Goal: Transaction & Acquisition: Purchase product/service

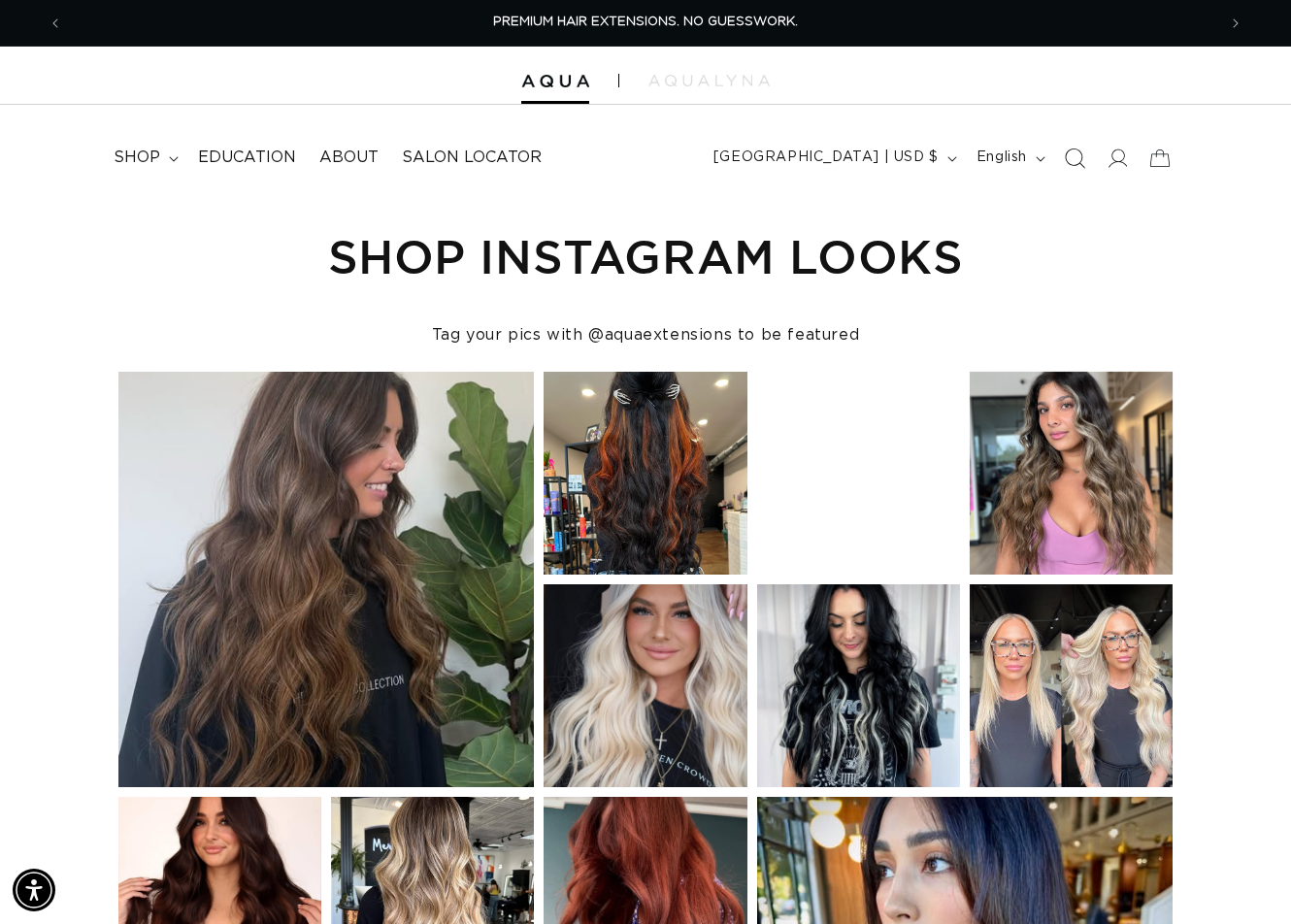
click at [1077, 158] on icon "Search" at bounding box center [1073, 157] width 21 height 21
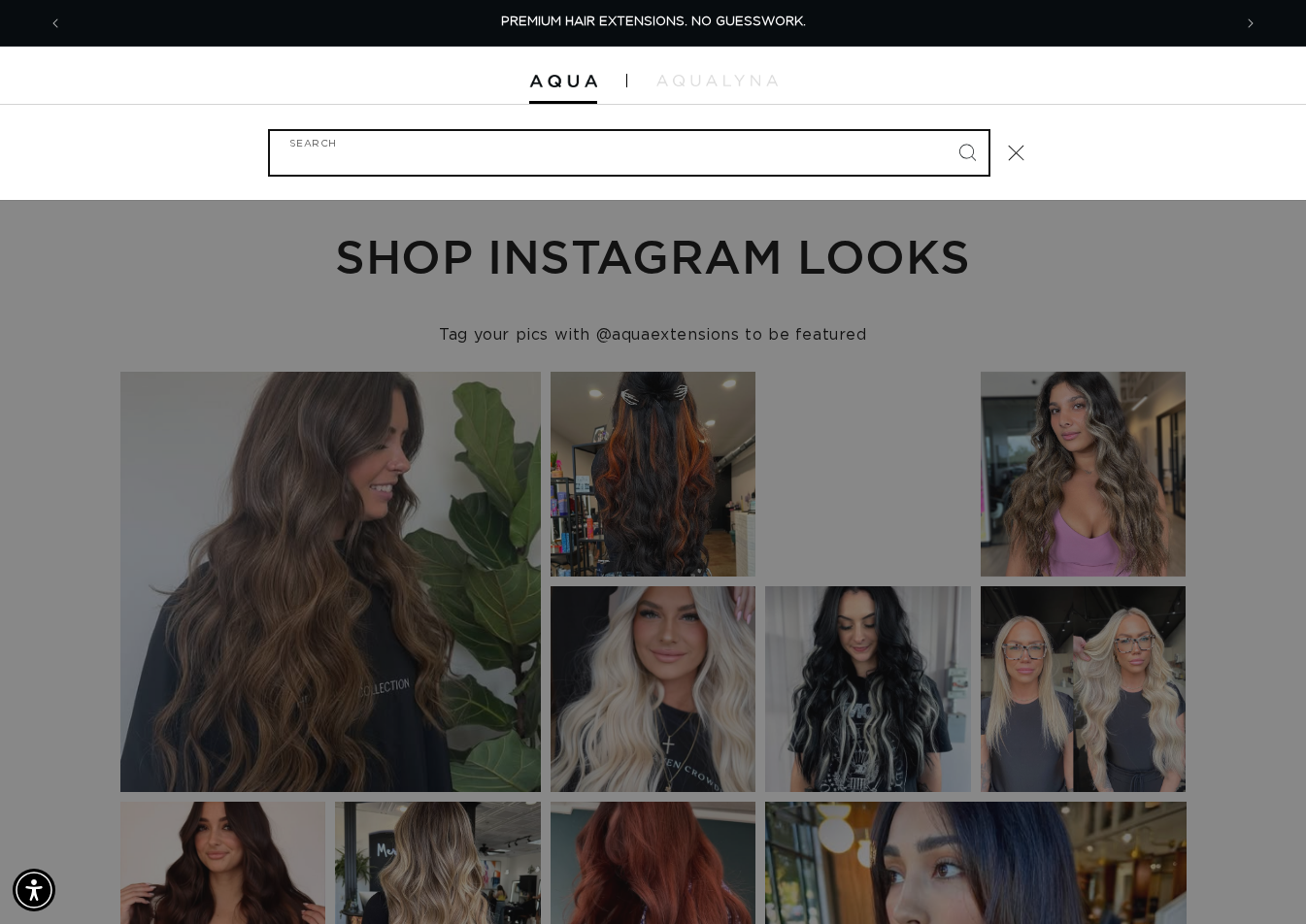
paste input "22" FUSION #22"
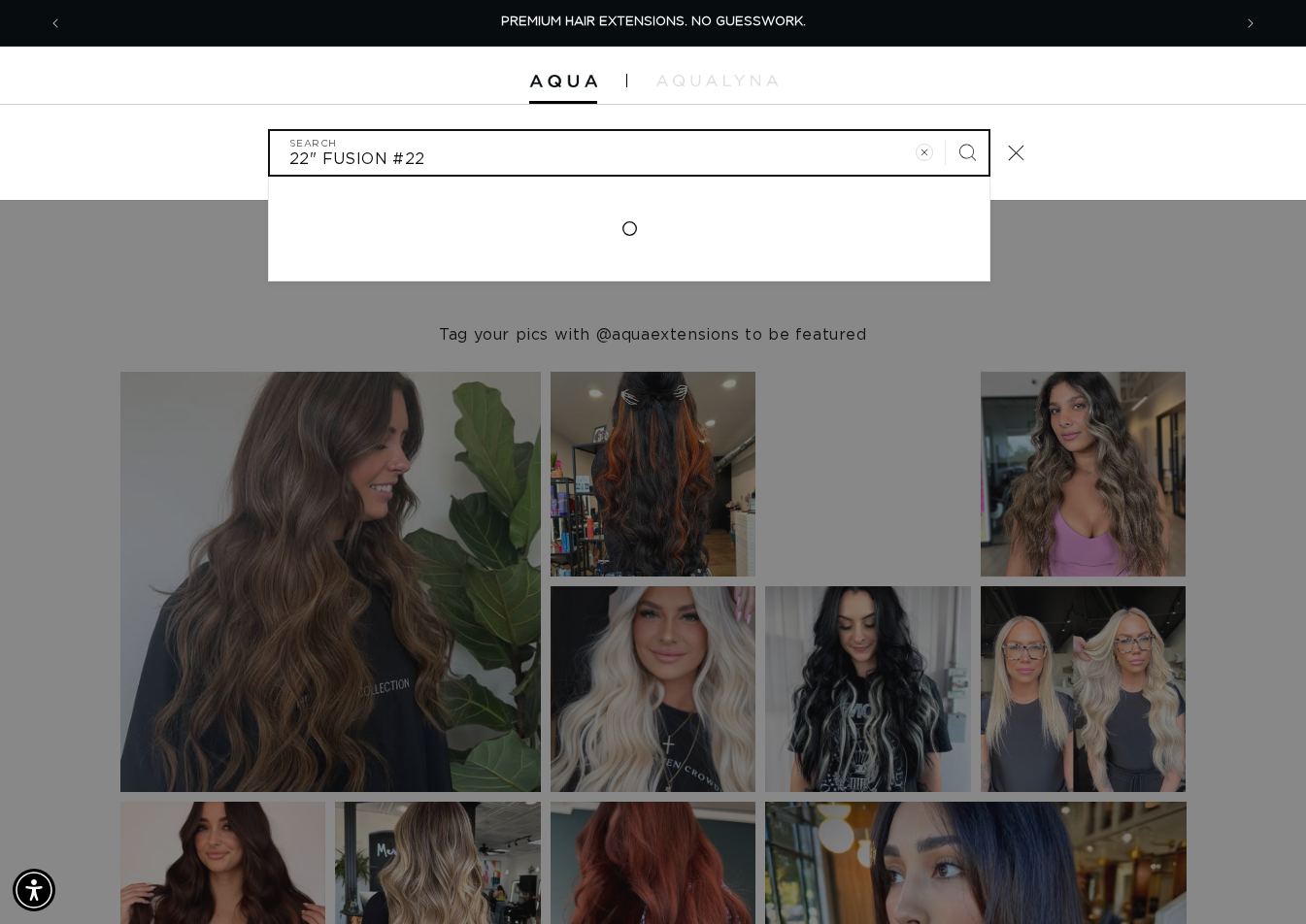
type input "22" FUSION #22"
click at [946, 131] on button "Search" at bounding box center [966, 151] width 42 height 42
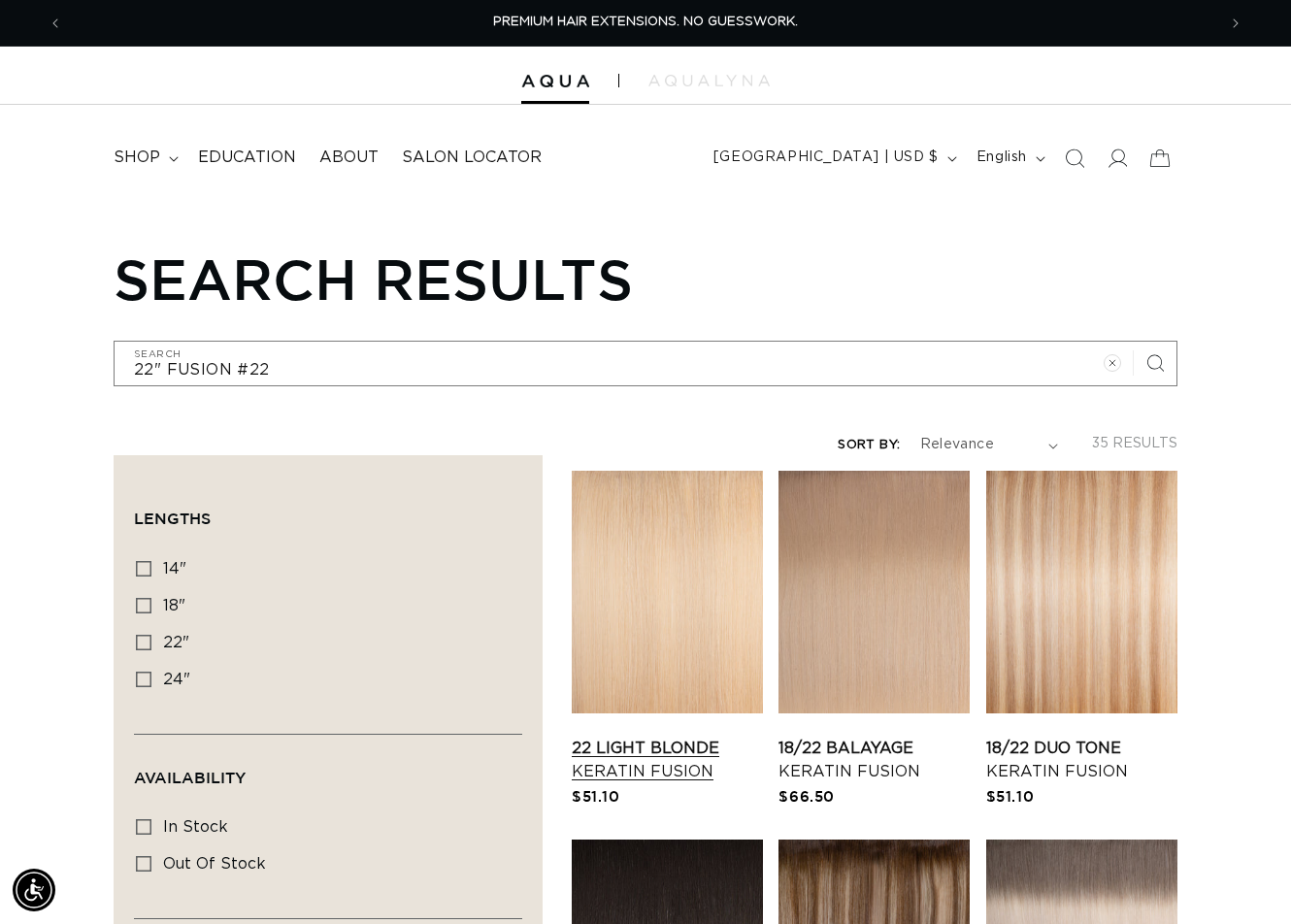
click at [640, 736] on link "22 Light Blonde Keratin Fusion" at bounding box center [667, 759] width 191 height 46
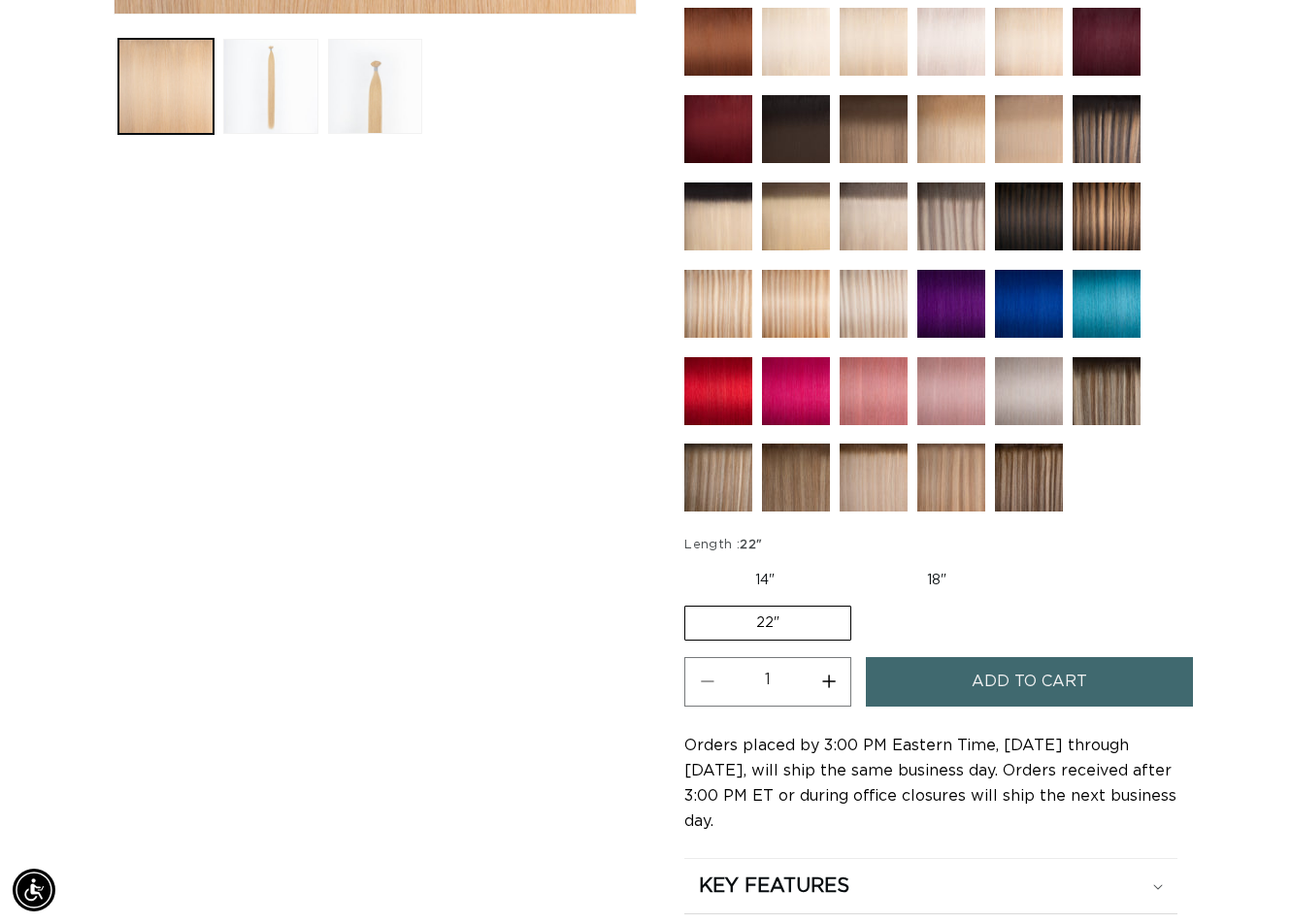
click at [948, 681] on button "Add to cart" at bounding box center [1029, 681] width 327 height 49
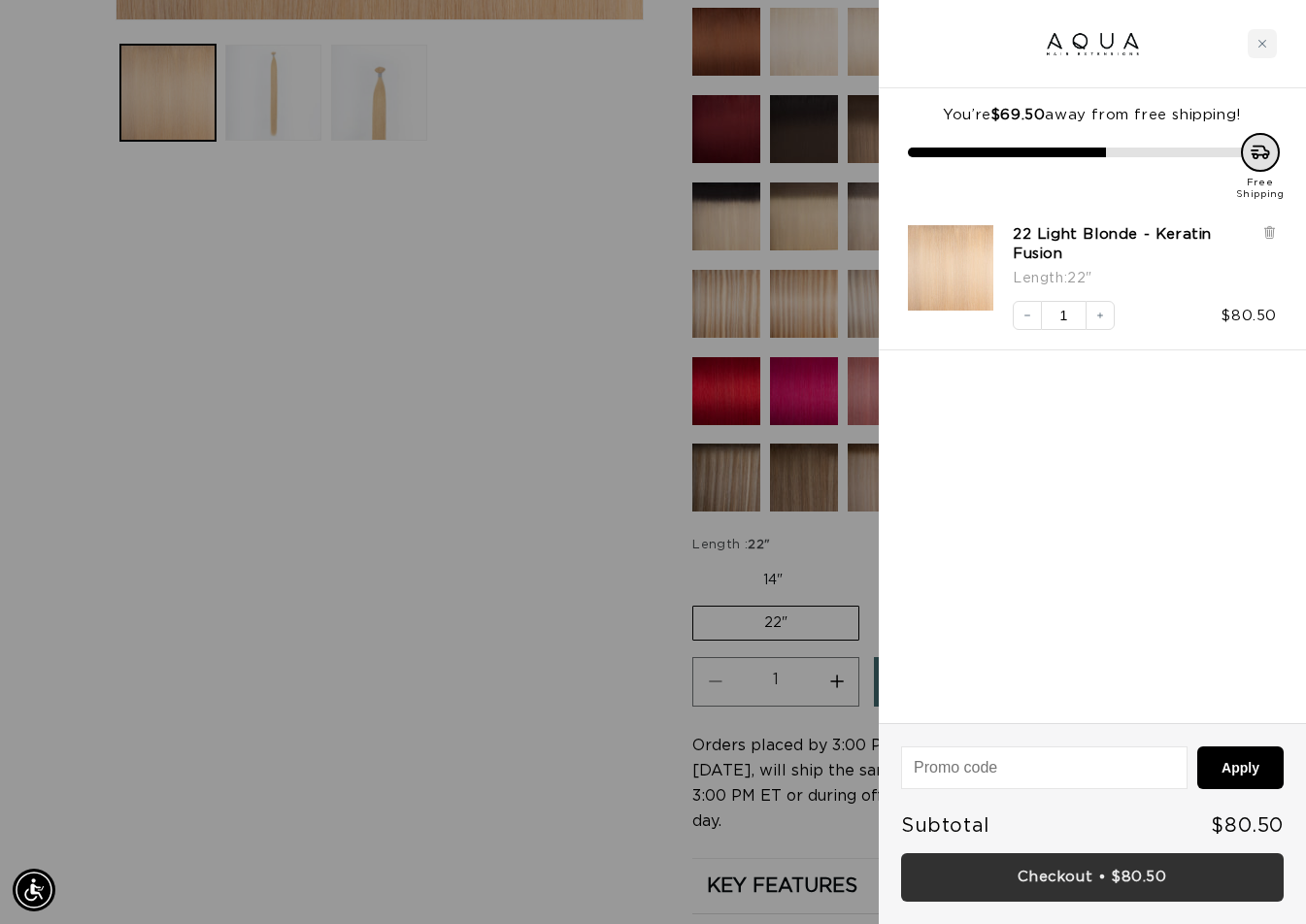
click at [1112, 876] on link "Checkout • $80.50" at bounding box center [1091, 878] width 382 height 49
